Goal: Task Accomplishment & Management: Manage account settings

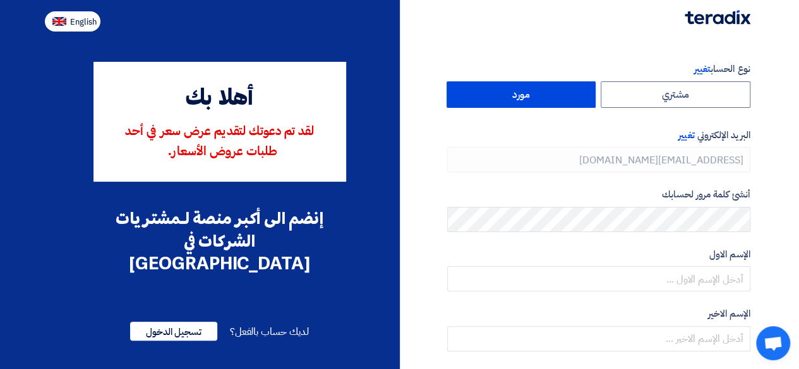
click at [64, 18] on img at bounding box center [59, 21] width 14 height 9
type input "Register"
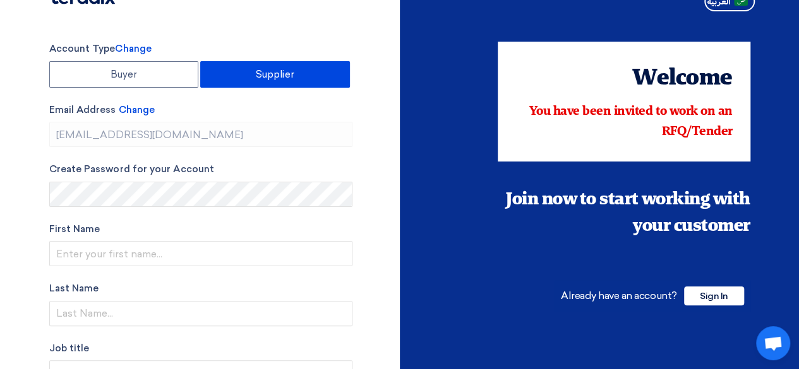
scroll to position [21, 0]
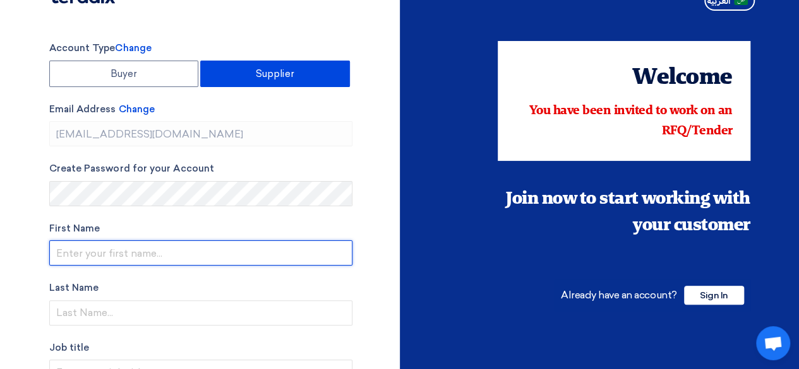
click at [88, 251] on input "text" at bounding box center [200, 253] width 303 height 25
type input "Z"
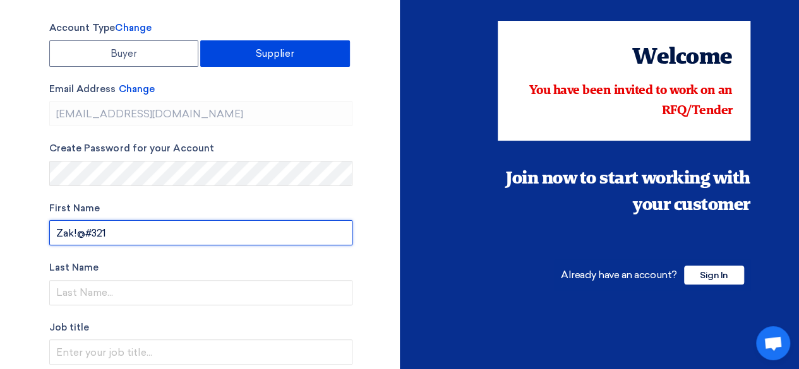
scroll to position [47, 0]
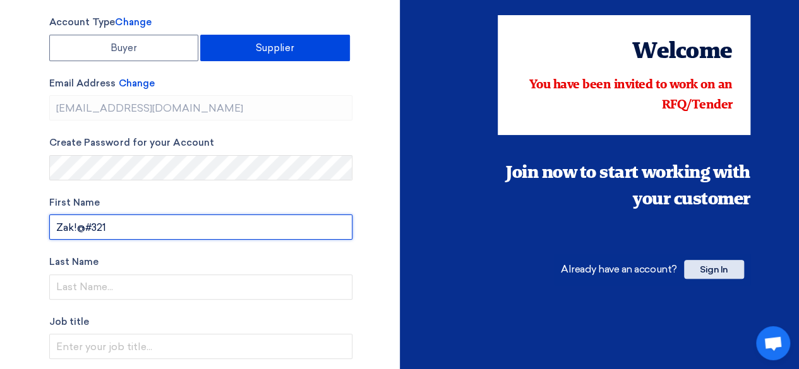
type input "Zak!@#321"
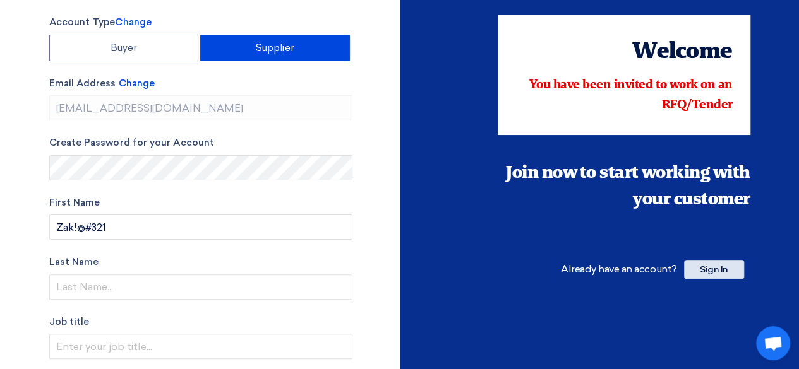
click at [716, 269] on span "Sign In" at bounding box center [714, 269] width 60 height 19
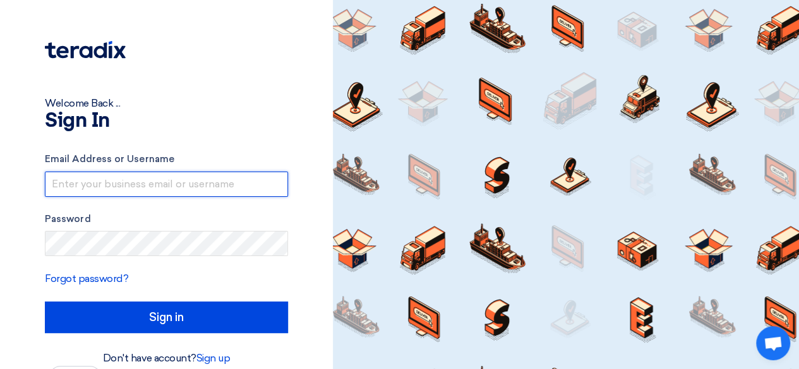
click at [143, 185] on input "text" at bounding box center [166, 184] width 243 height 25
type input "[EMAIL_ADDRESS][DOMAIN_NAME]"
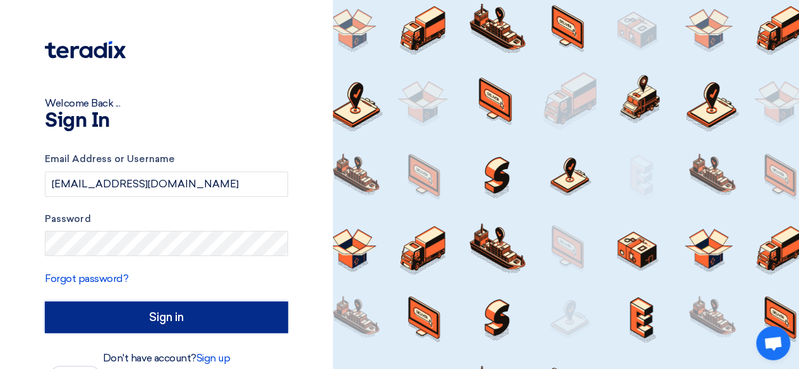
click at [169, 316] on input "Sign in" at bounding box center [166, 318] width 243 height 32
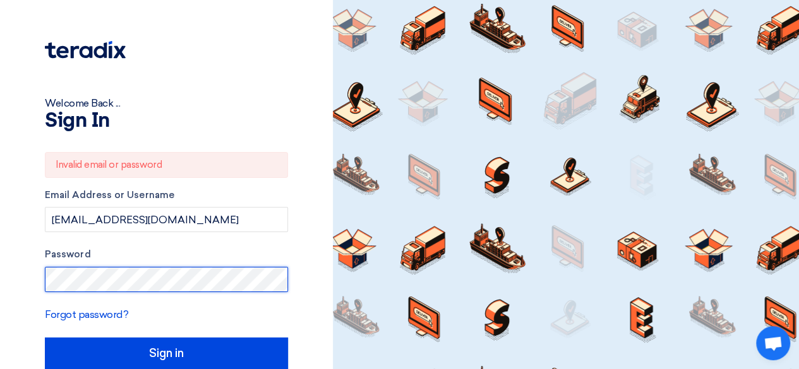
click at [20, 268] on div "Welcome Back ... Sign In Invalid email or password Email Address or Username [E…" at bounding box center [166, 211] width 314 height 423
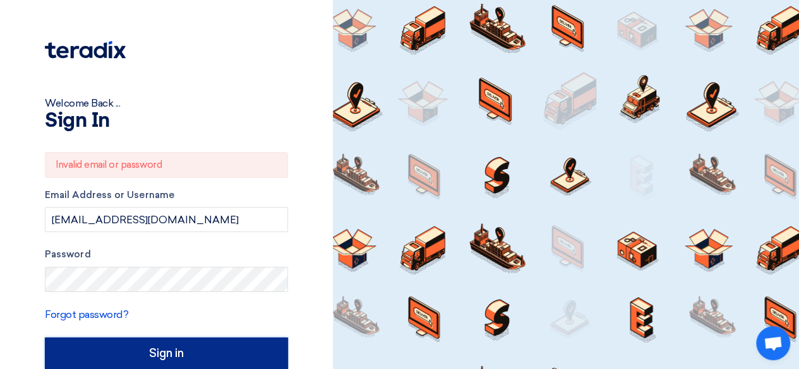
click at [114, 336] on input "Sign in" at bounding box center [166, 354] width 243 height 32
click at [154, 336] on input "Sign in" at bounding box center [166, 354] width 243 height 32
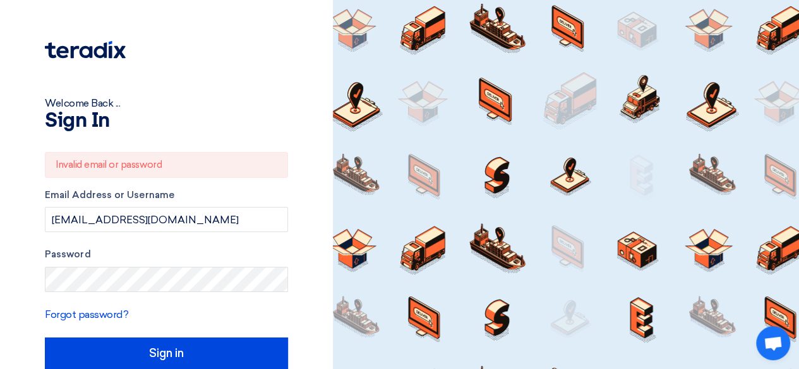
click at [747, 246] on div at bounding box center [566, 184] width 466 height 369
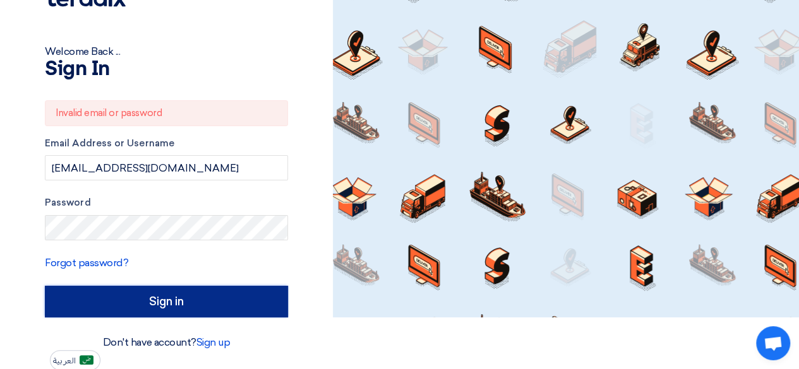
click at [170, 295] on input "Sign in" at bounding box center [166, 302] width 243 height 32
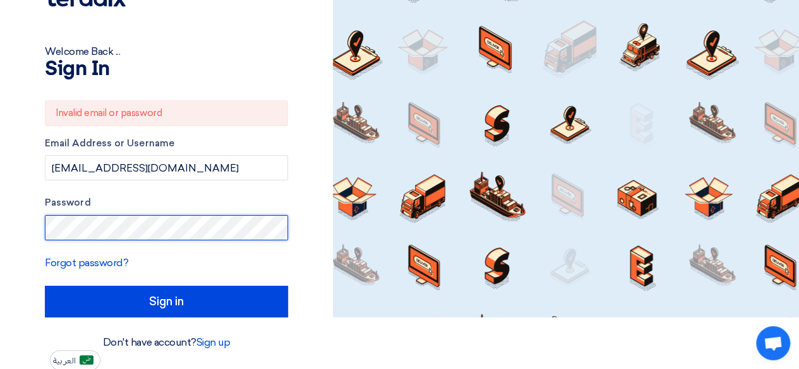
click at [30, 225] on div "Welcome Back ... Sign In Invalid email or password Email Address or Username [E…" at bounding box center [166, 159] width 314 height 423
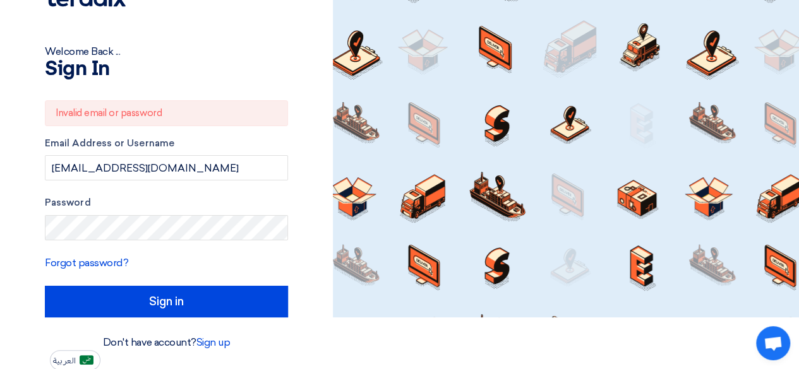
click at [30, 225] on div "Welcome Back ... Sign In Invalid email or password Email Address or Username [E…" at bounding box center [166, 159] width 314 height 423
click at [293, 336] on div "Welcome Back ... Sign In Invalid email or password Email Address or Username [E…" at bounding box center [166, 159] width 314 height 423
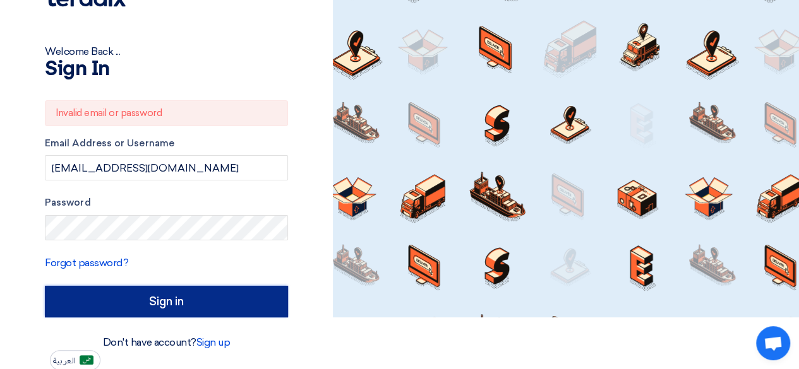
click at [181, 304] on input "Sign in" at bounding box center [166, 302] width 243 height 32
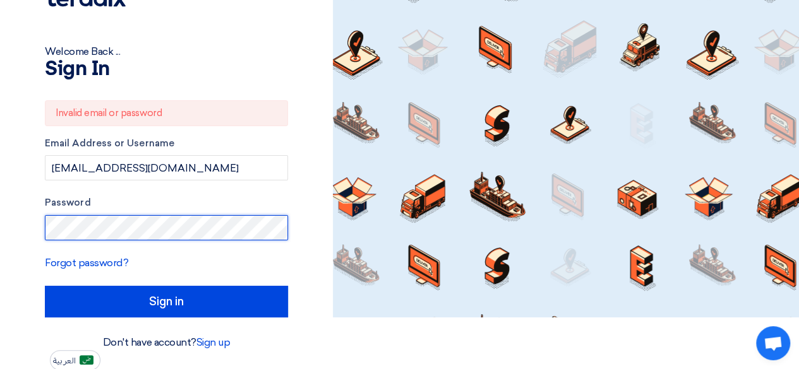
click at [30, 225] on div "Welcome Back ... Sign In Invalid email or password Email Address or Username [E…" at bounding box center [166, 159] width 314 height 423
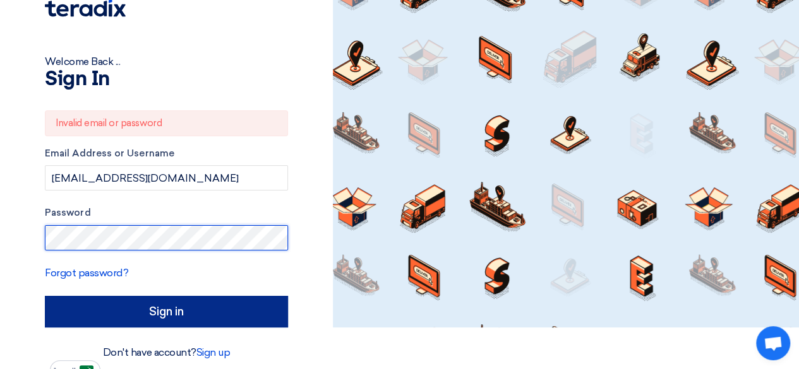
scroll to position [40, 0]
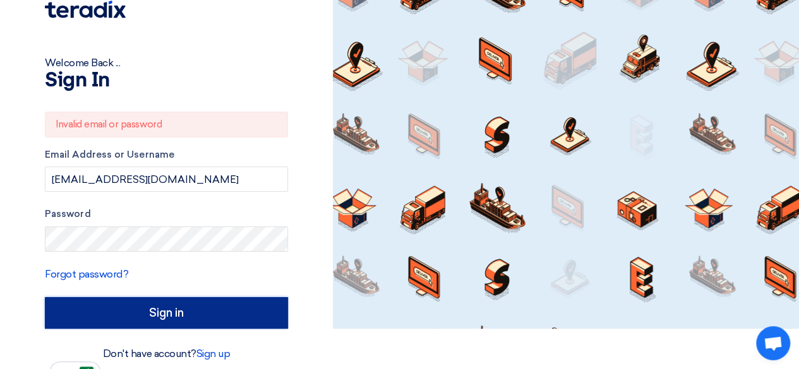
click at [138, 309] on input "Sign in" at bounding box center [166, 313] width 243 height 32
